Goal: Information Seeking & Learning: Learn about a topic

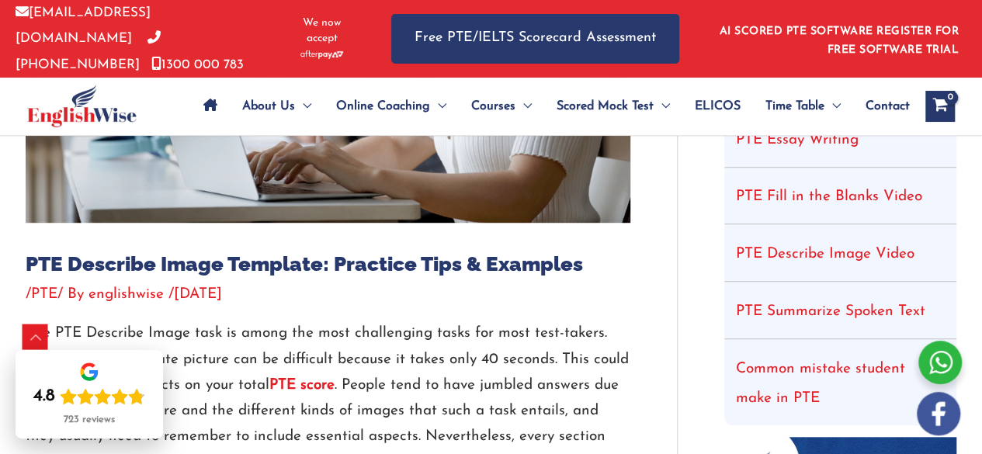
scroll to position [422, 0]
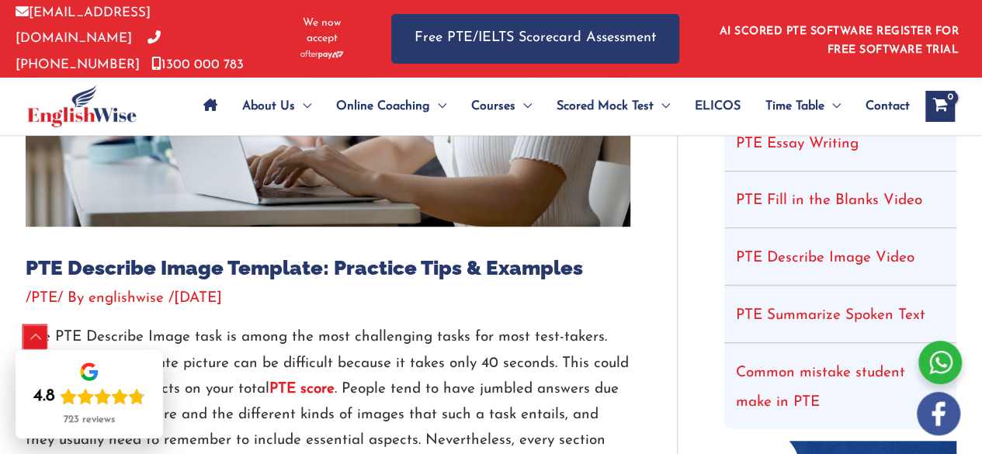
click at [45, 327] on div "Scroll to Top" at bounding box center [35, 337] width 25 height 25
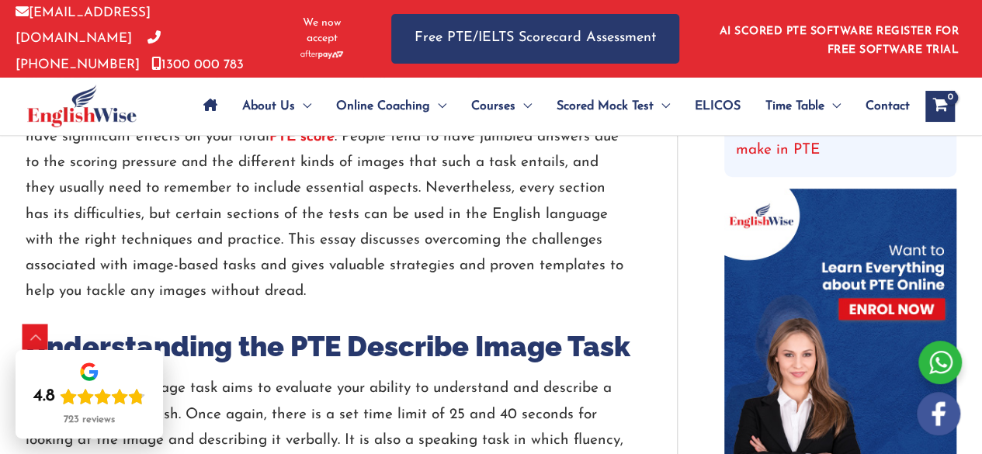
scroll to position [674, 0]
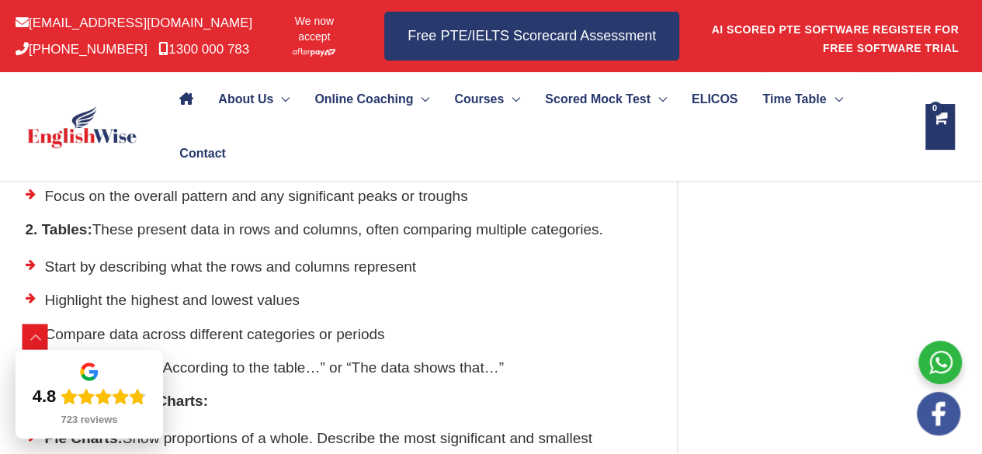
scroll to position [1514, 0]
